Goal: Task Accomplishment & Management: Complete application form

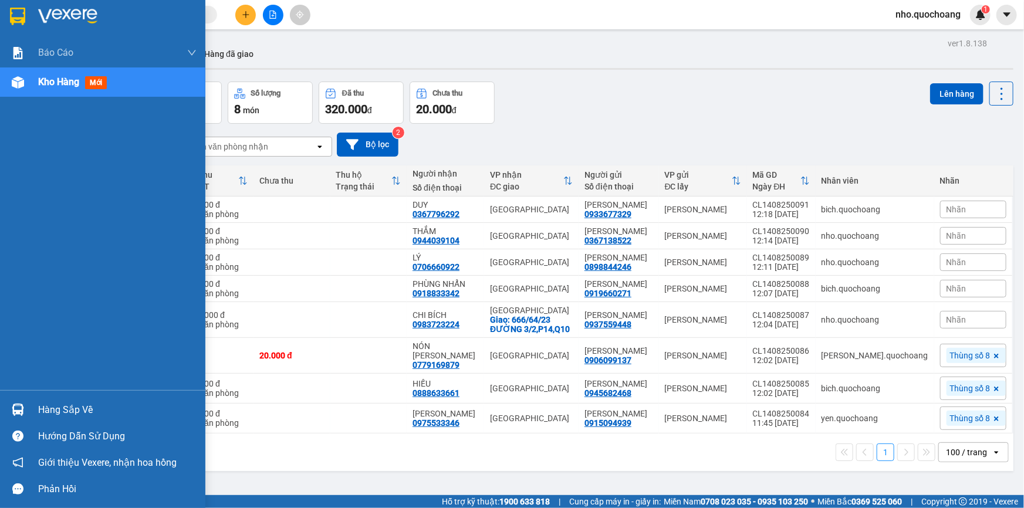
click at [67, 409] on div "Hàng sắp về" at bounding box center [117, 411] width 159 height 18
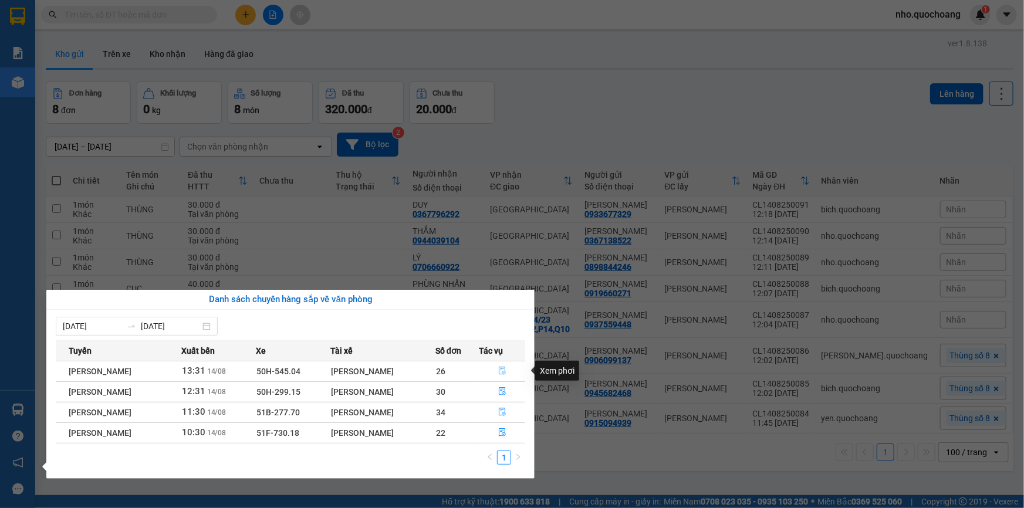
click at [500, 372] on button "button" at bounding box center [502, 371] width 45 height 19
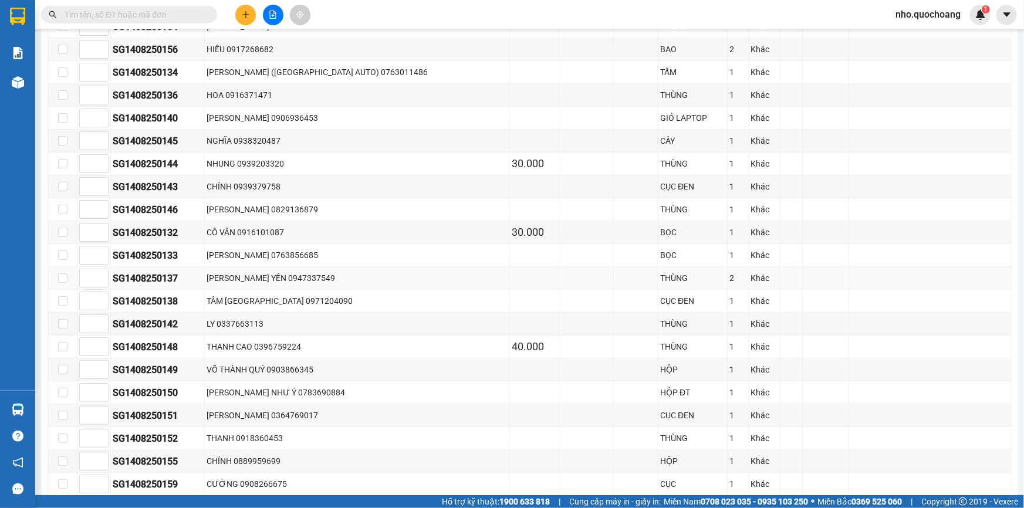
scroll to position [640, 0]
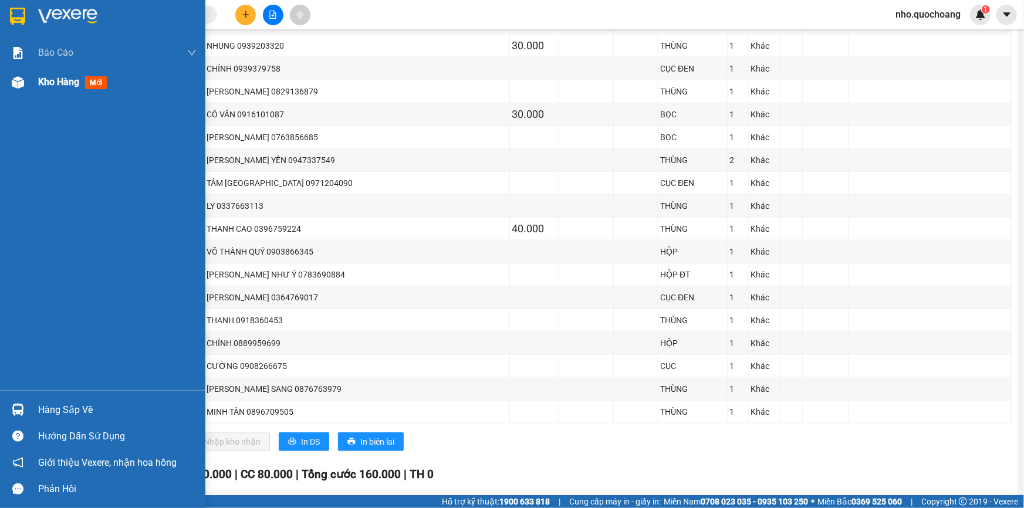
click at [57, 70] on div "Kho hàng mới" at bounding box center [117, 82] width 159 height 29
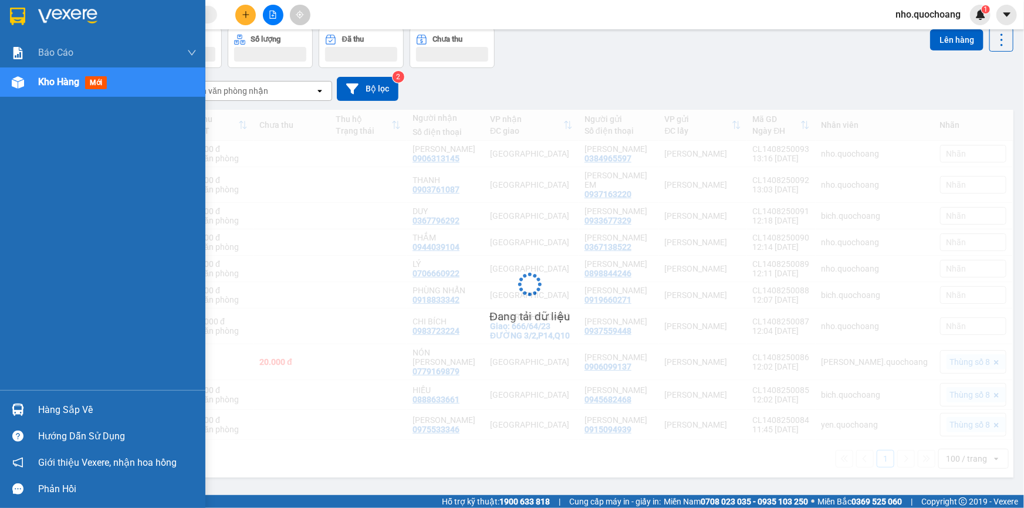
scroll to position [53, 0]
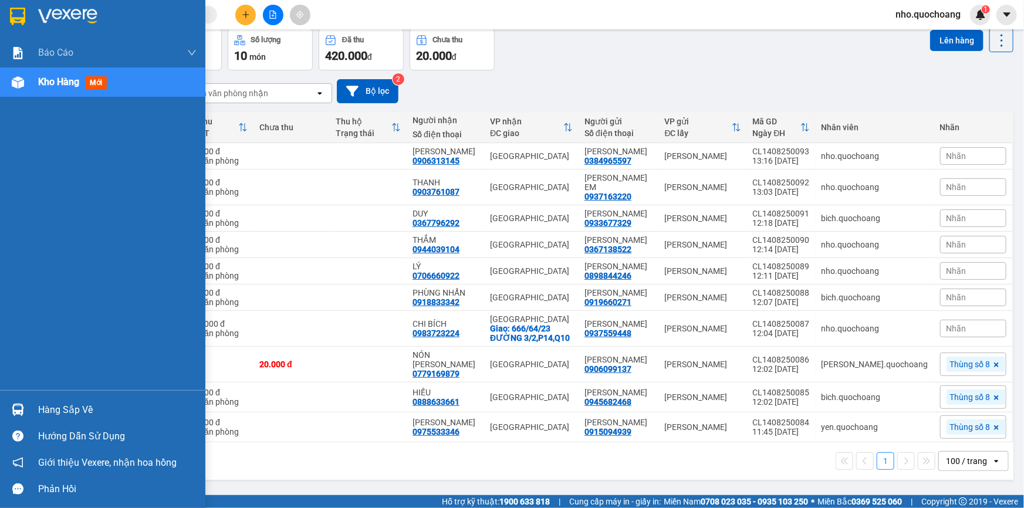
click at [52, 409] on div "Hàng sắp về" at bounding box center [117, 411] width 159 height 18
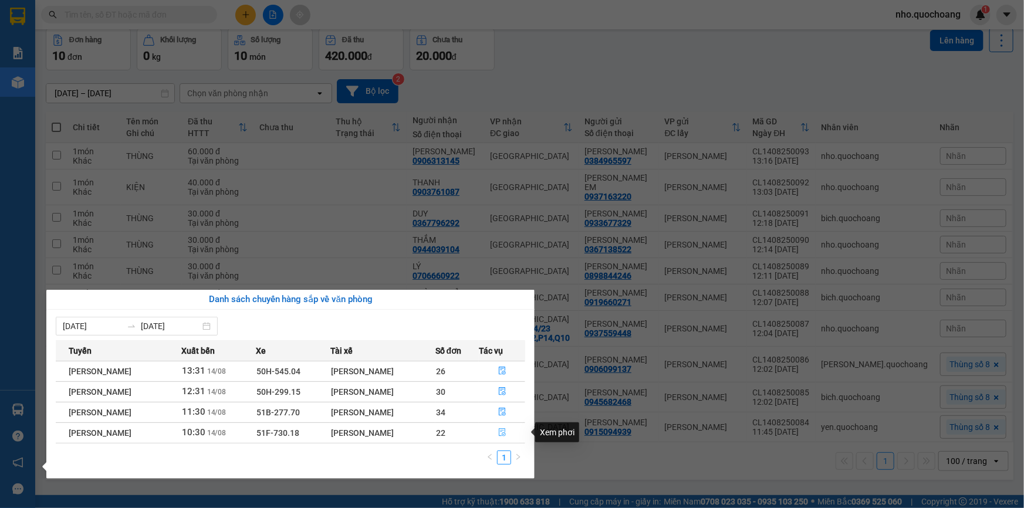
click at [512, 430] on button "button" at bounding box center [502, 433] width 45 height 19
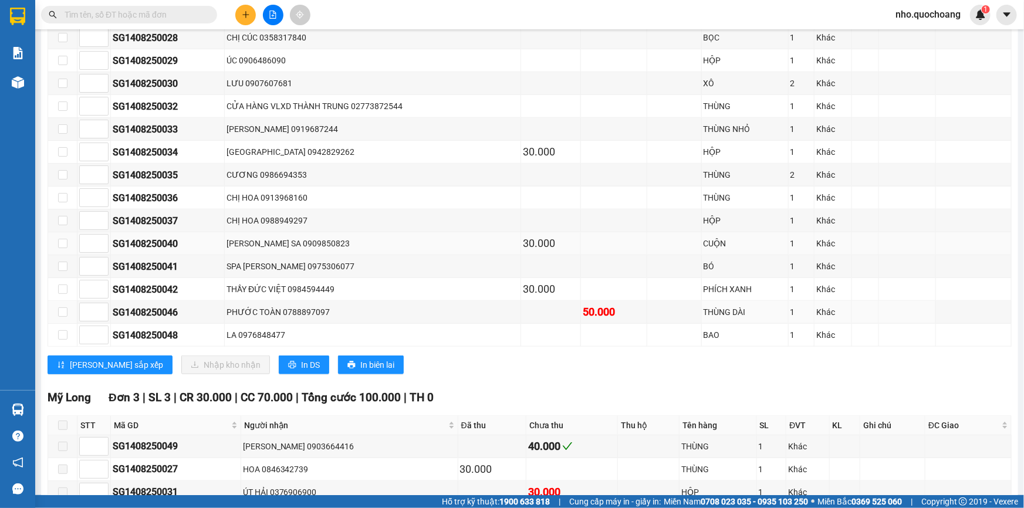
scroll to position [267, 0]
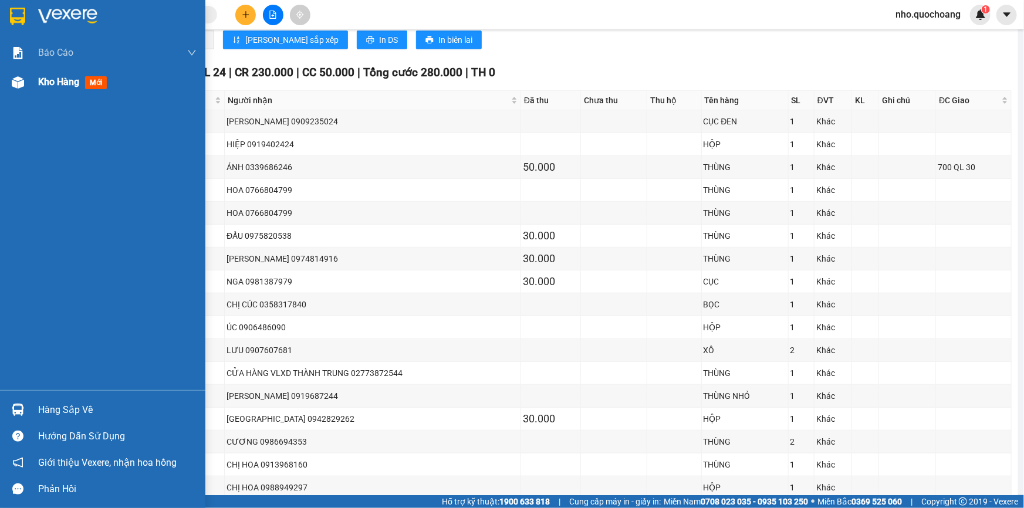
click at [53, 82] on span "Kho hàng" at bounding box center [58, 81] width 41 height 11
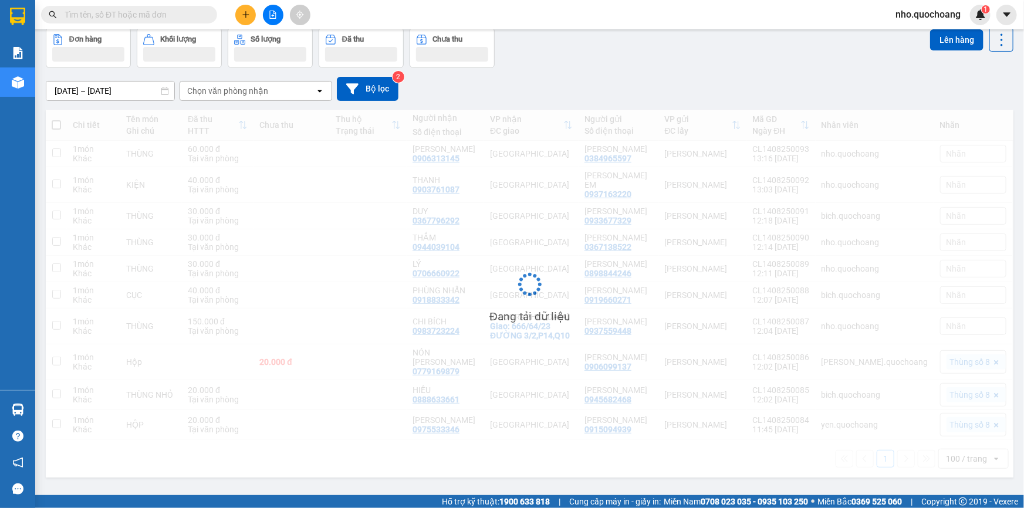
scroll to position [69, 0]
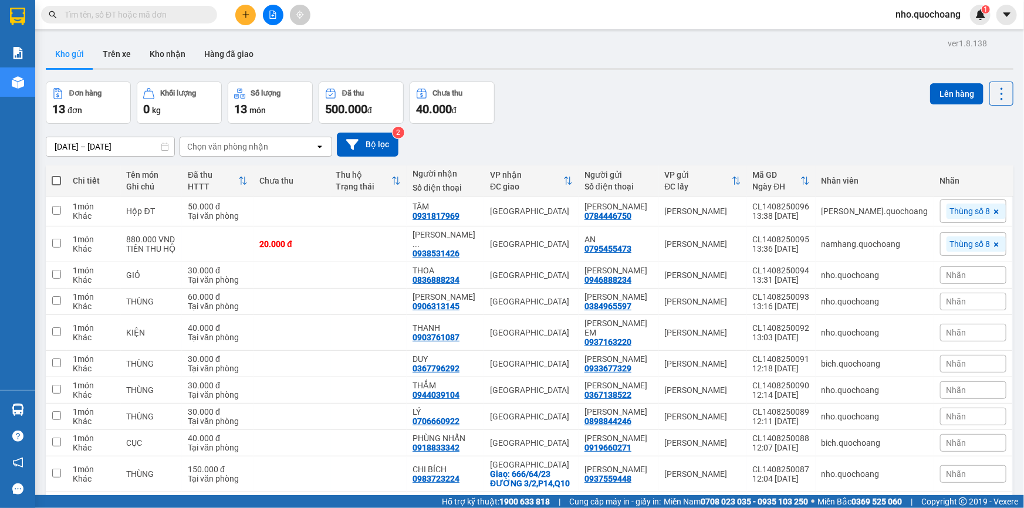
drag, startPoint x: 548, startPoint y: 62, endPoint x: 311, endPoint y: 199, distance: 273.8
click at [549, 63] on div "Kho gửi Trên xe Kho nhận Hàng đã giao" at bounding box center [530, 55] width 968 height 31
drag, startPoint x: 55, startPoint y: 180, endPoint x: 122, endPoint y: 181, distance: 67.5
click at [54, 180] on span at bounding box center [56, 180] width 9 height 9
click at [56, 175] on input "checkbox" at bounding box center [56, 175] width 0 height 0
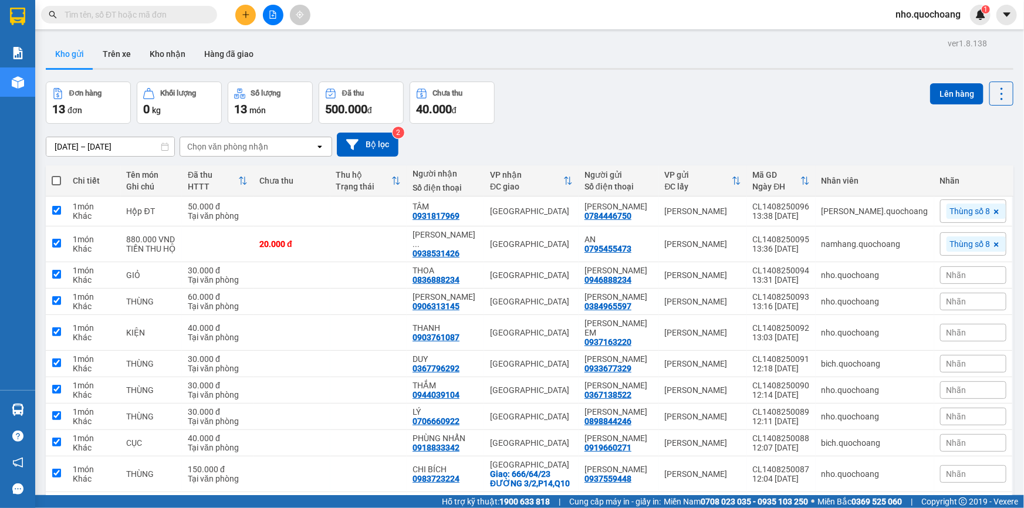
checkbox input "true"
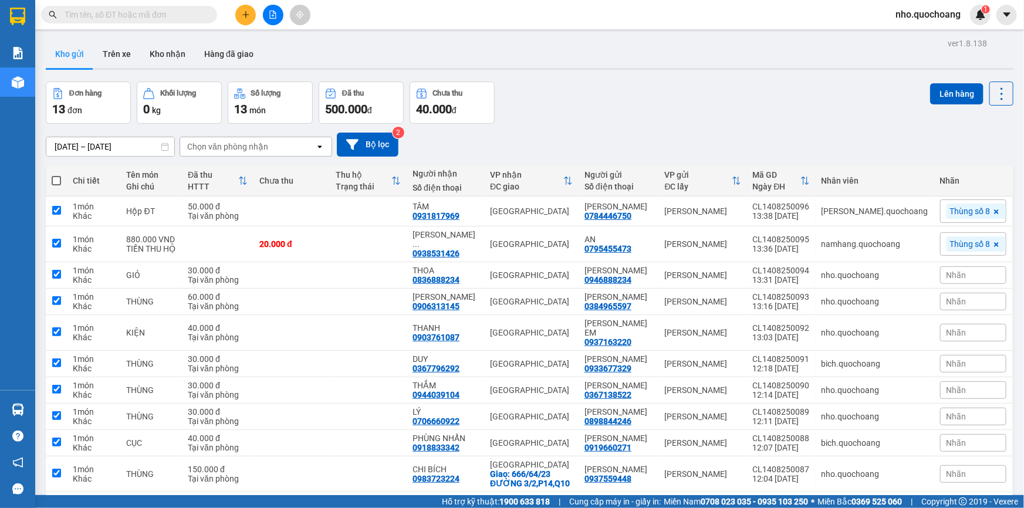
checkbox input "true"
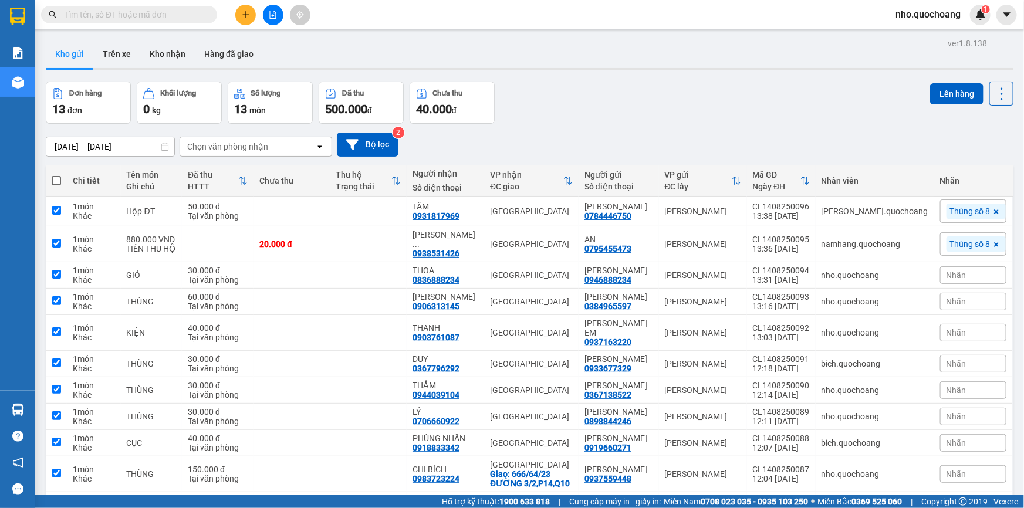
checkbox input "true"
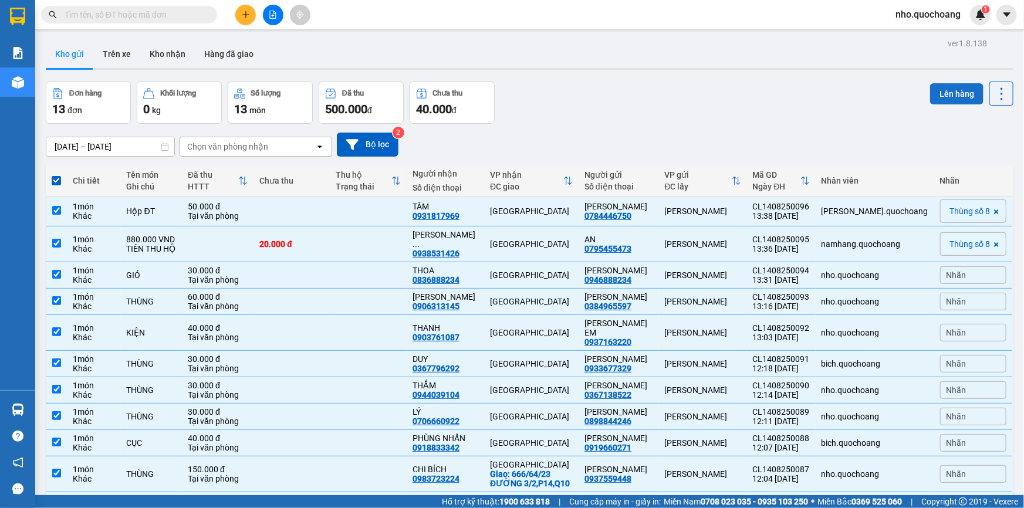
click at [949, 95] on button "Lên hàng" at bounding box center [957, 93] width 53 height 21
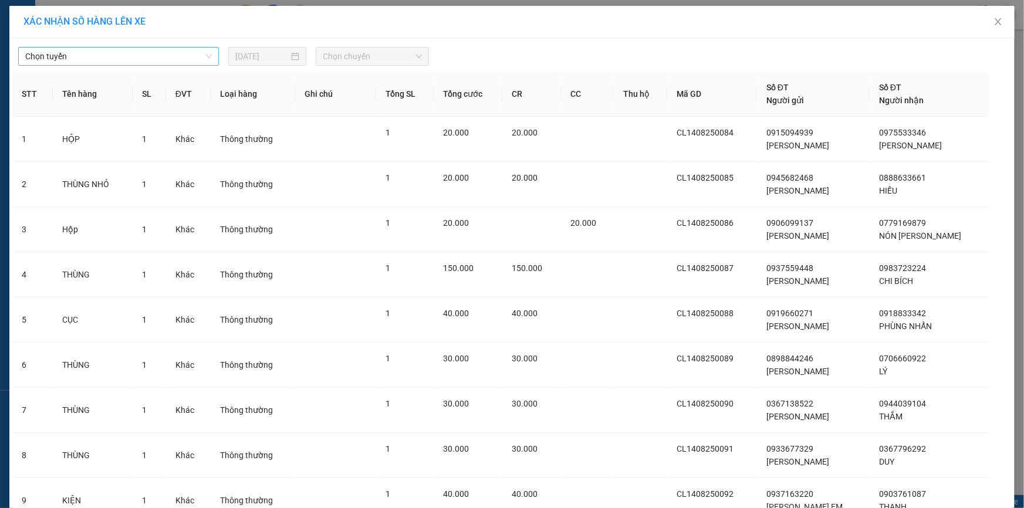
click at [108, 62] on span "Chọn tuyến" at bounding box center [118, 57] width 187 height 18
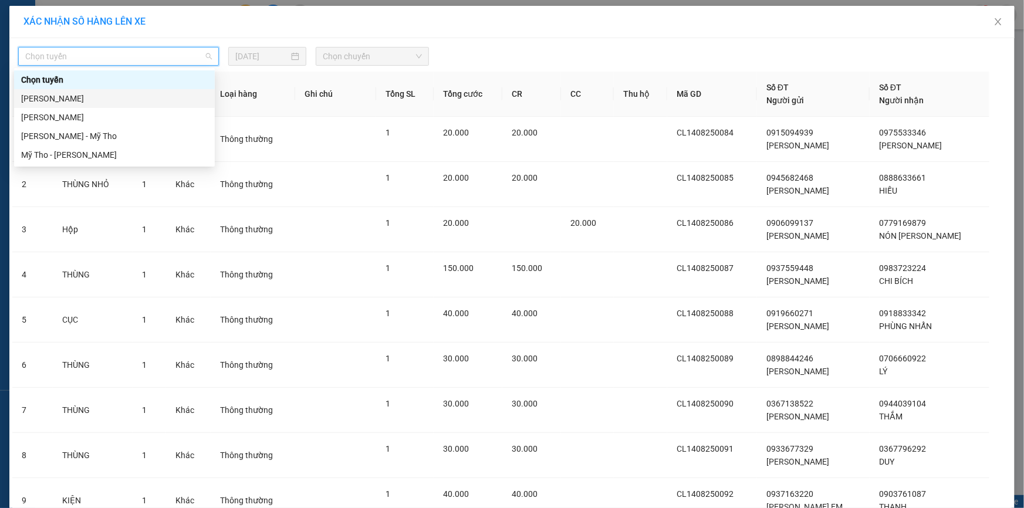
drag, startPoint x: 71, startPoint y: 97, endPoint x: 327, endPoint y: 89, distance: 256.1
click at [73, 97] on div "Cao Lãnh - Hồ Chí Minh" at bounding box center [114, 98] width 187 height 13
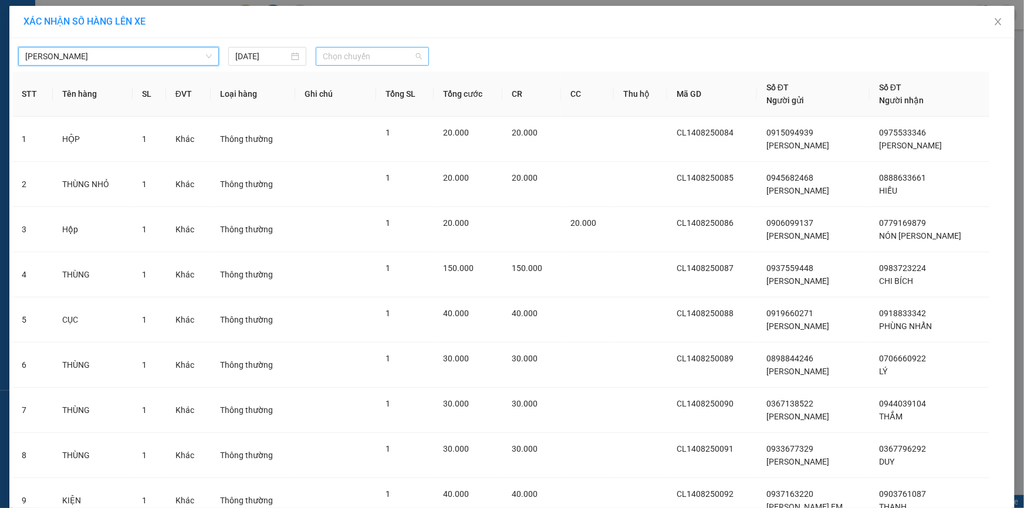
click at [336, 63] on span "Chọn chuyến" at bounding box center [372, 57] width 99 height 18
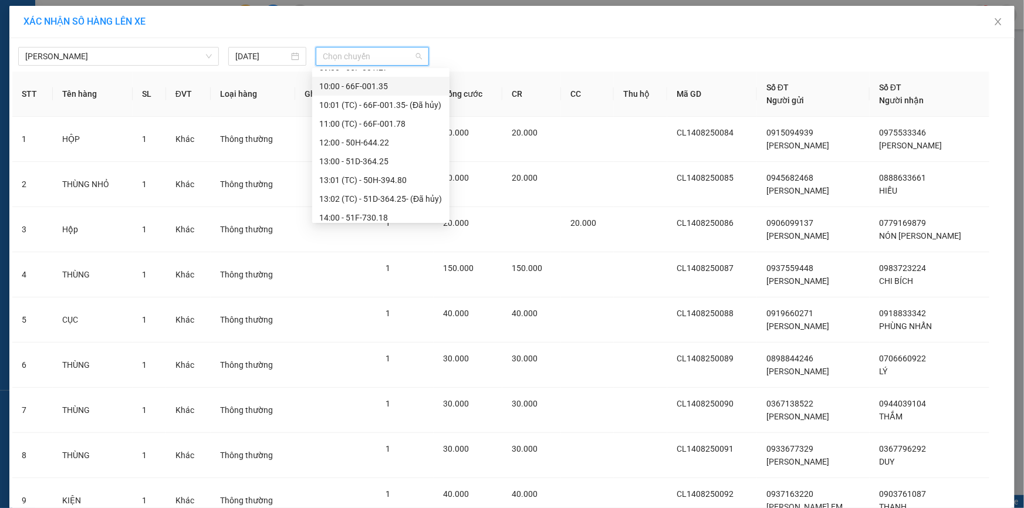
scroll to position [480, 0]
click at [358, 105] on div "14:00 - 51F-730.18" at bounding box center [380, 106] width 123 height 13
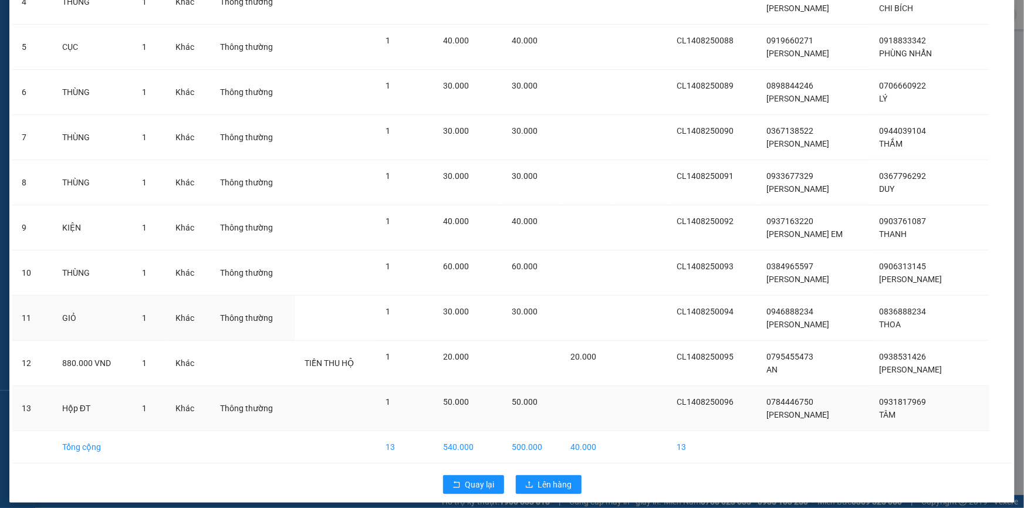
scroll to position [288, 0]
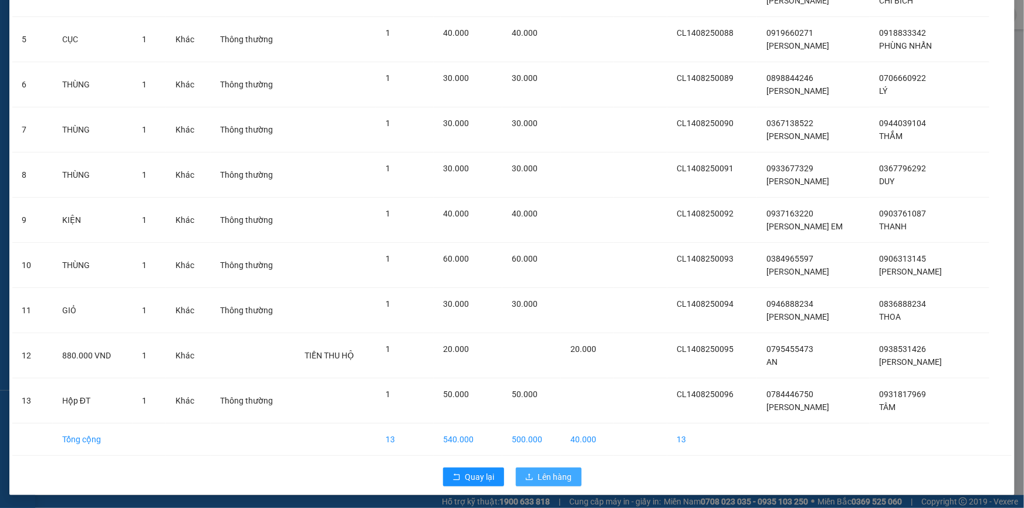
click at [547, 473] on span "Lên hàng" at bounding box center [555, 477] width 34 height 13
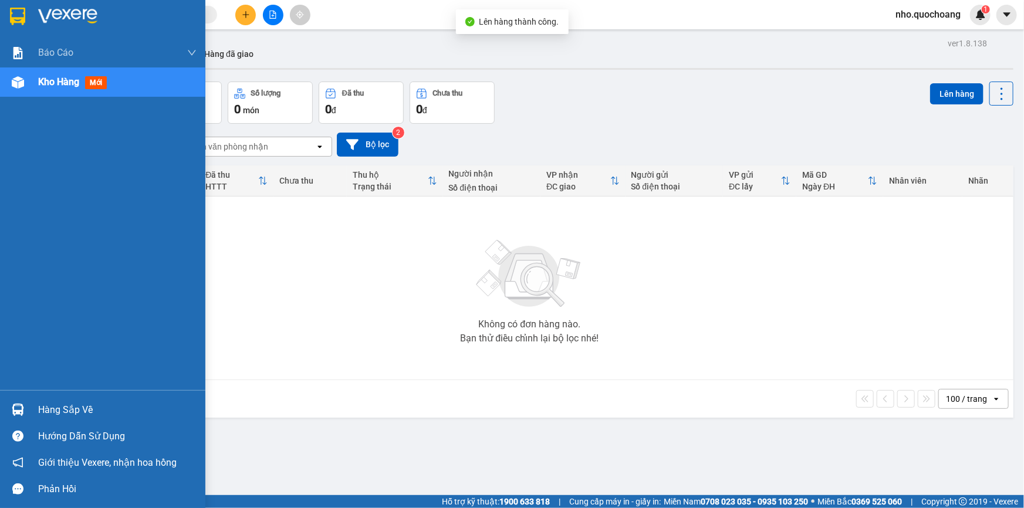
click at [99, 417] on div "Hàng sắp về" at bounding box center [117, 411] width 159 height 18
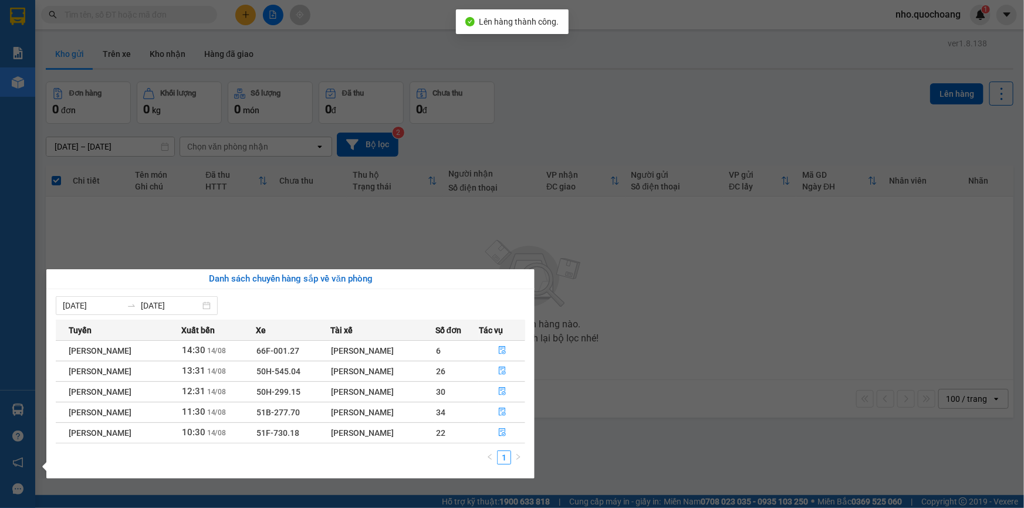
click at [716, 355] on section "Kết quả tìm kiếm ( 0 ) Bộ lọc No Data nho.quochoang 1 Báo cáo Báo cáo dòng tiền…" at bounding box center [512, 254] width 1024 height 508
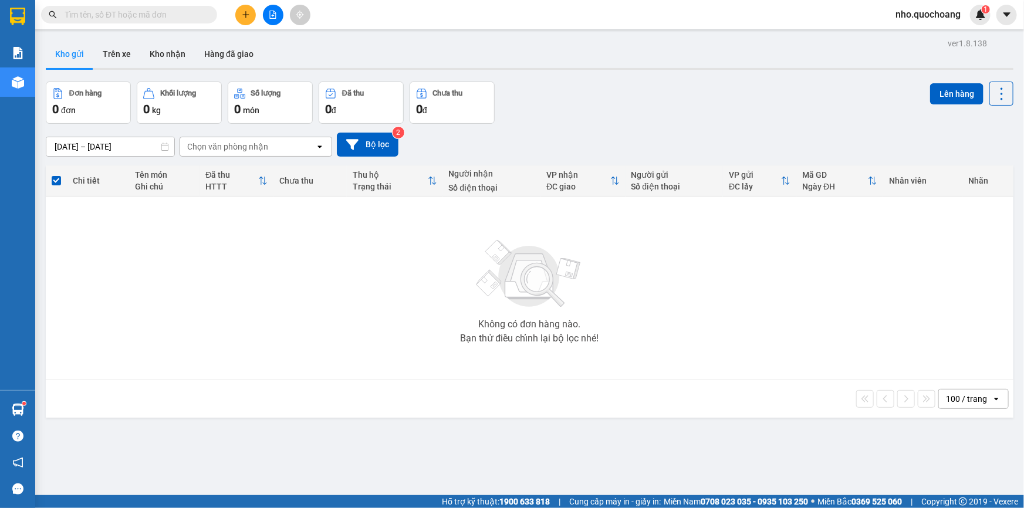
click at [163, 4] on div "Kết quả tìm kiếm ( 0 ) Bộ lọc No Data nho.quochoang 1" at bounding box center [512, 14] width 1024 height 29
drag, startPoint x: 163, startPoint y: 4, endPoint x: 163, endPoint y: 12, distance: 7.6
click at [163, 5] on div "Kết quả tìm kiếm ( 0 ) Bộ lọc No Data" at bounding box center [114, 15] width 229 height 21
click at [163, 12] on input "text" at bounding box center [134, 14] width 139 height 13
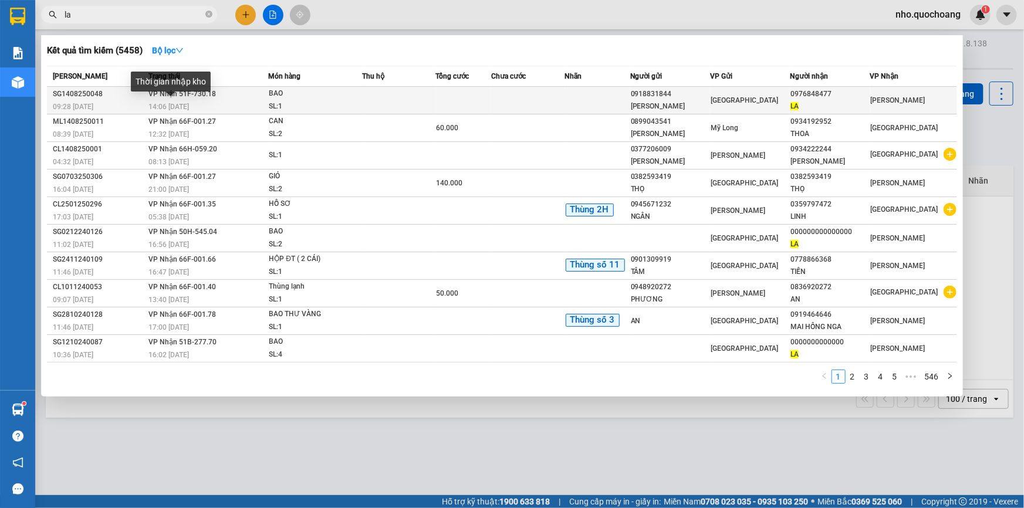
type input "la"
click at [178, 104] on span "14:06 - 14/08" at bounding box center [169, 107] width 41 height 8
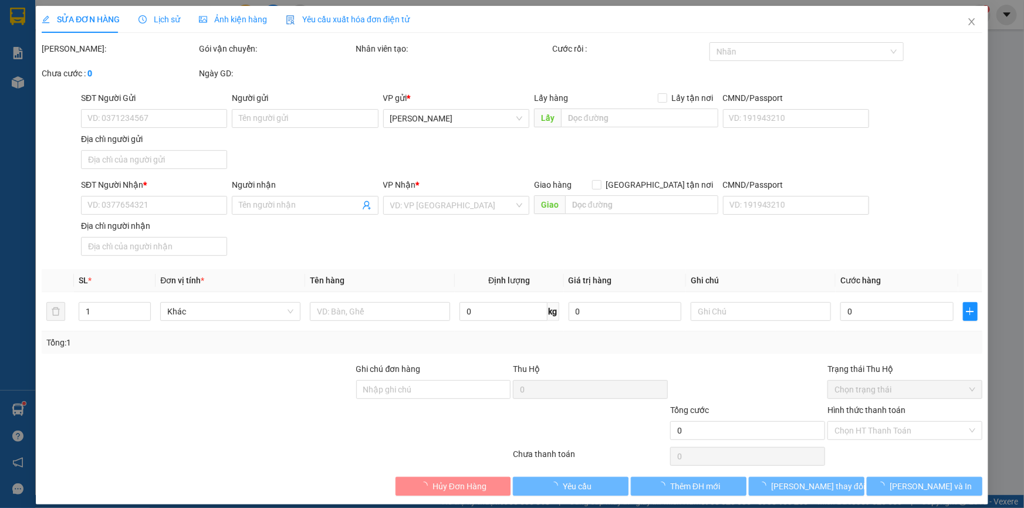
type input "0918831844"
type input "VÕ QUANG VŨ"
type input "52/12 TÂN THỚI NHẤT 5 Q12"
type input "0976848477"
type input "LA"
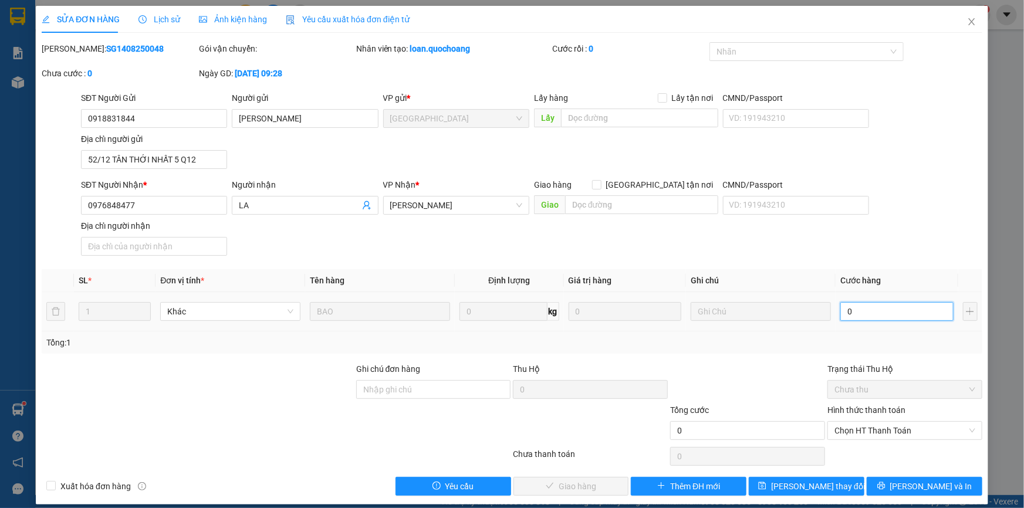
click at [859, 317] on input "0" at bounding box center [897, 311] width 113 height 19
type input "4"
type input "40"
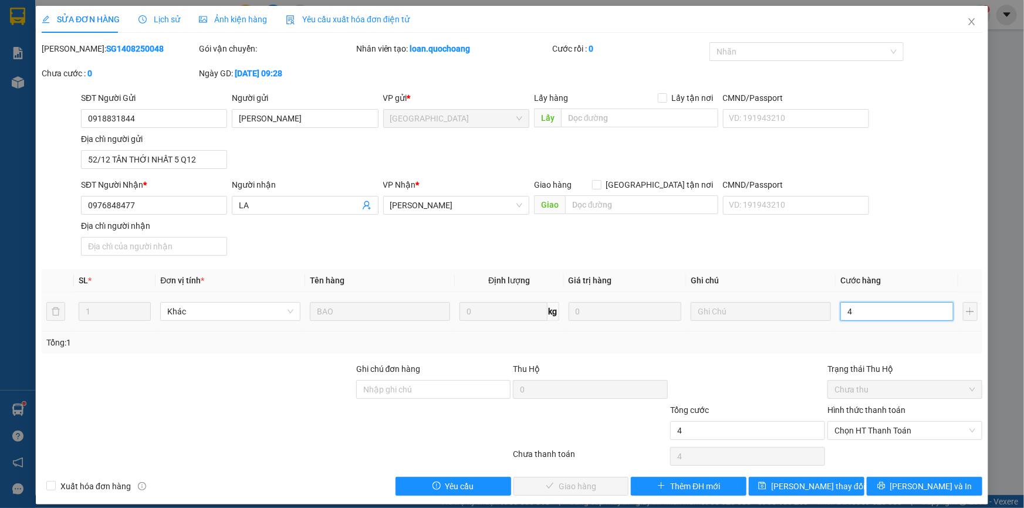
type input "40"
drag, startPoint x: 858, startPoint y: 431, endPoint x: 874, endPoint y: 443, distance: 19.6
click at [859, 432] on span "Chọn HT Thanh Toán" at bounding box center [905, 431] width 141 height 18
type input "40"
type input "40.000"
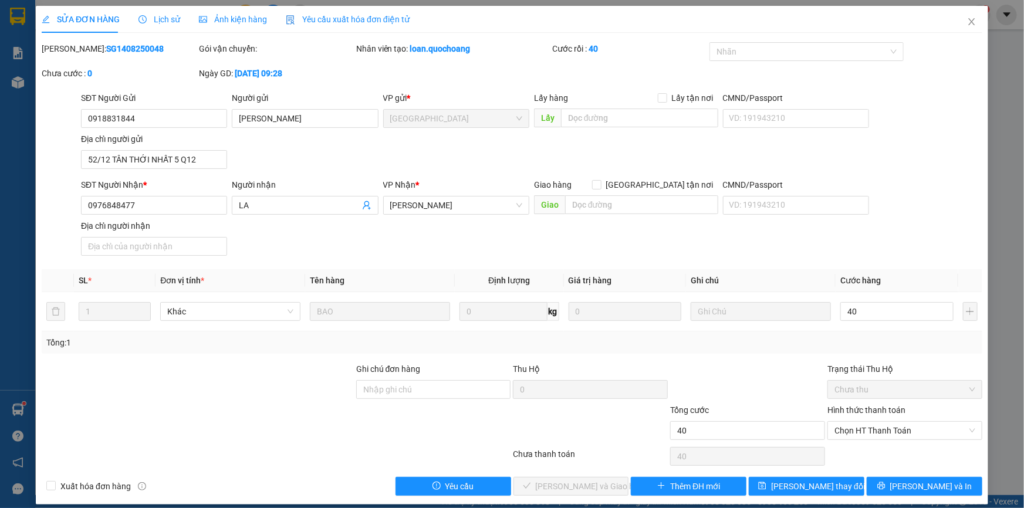
type input "40.000"
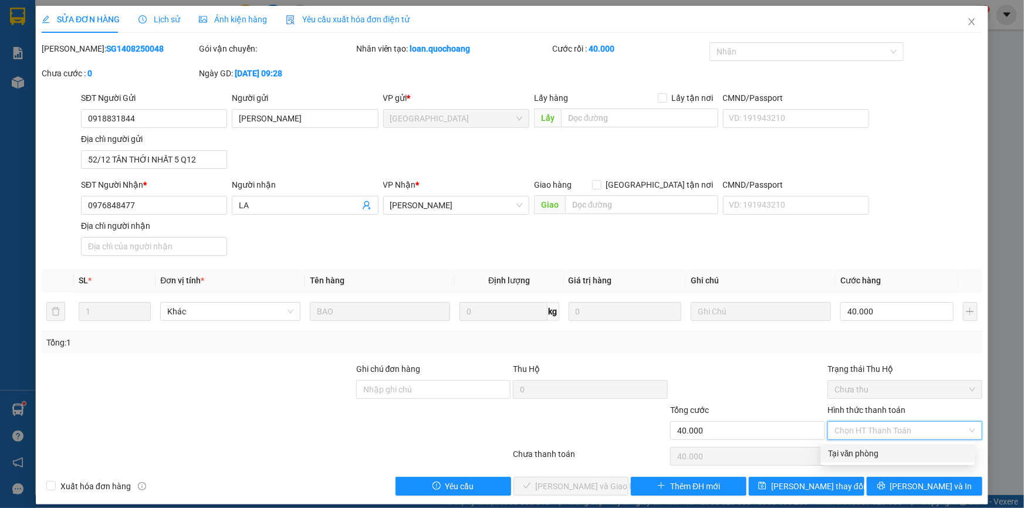
drag, startPoint x: 879, startPoint y: 457, endPoint x: 847, endPoint y: 461, distance: 32.6
click at [875, 457] on div "Tại văn phòng" at bounding box center [898, 453] width 140 height 13
type input "0"
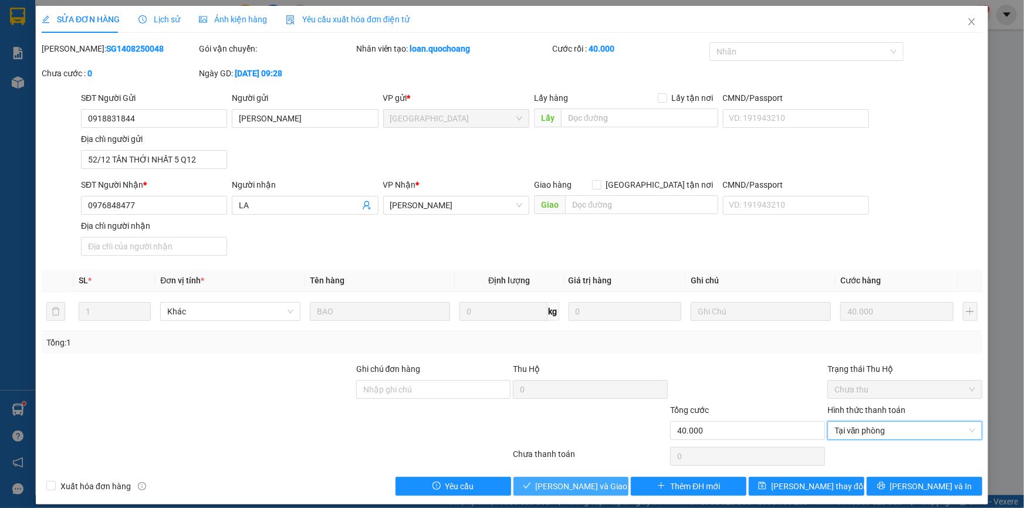
drag, startPoint x: 594, startPoint y: 485, endPoint x: 655, endPoint y: 444, distance: 73.6
click at [593, 485] on span "Lưu và Giao hàng" at bounding box center [592, 486] width 113 height 13
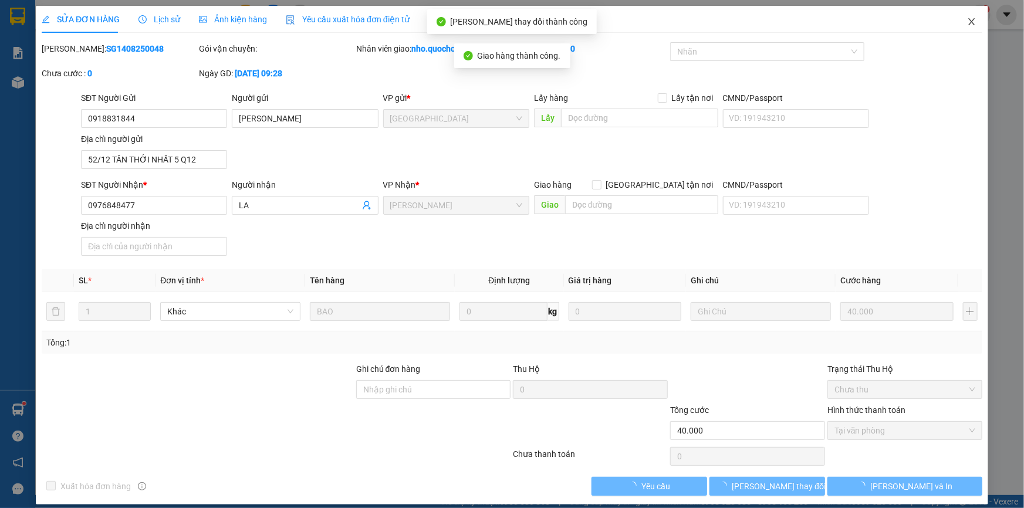
click at [960, 21] on span "Close" at bounding box center [972, 22] width 33 height 33
